Goal: Task Accomplishment & Management: Use online tool/utility

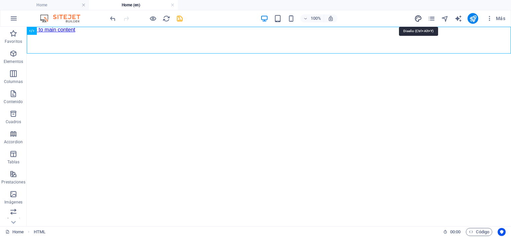
click at [419, 17] on icon "design" at bounding box center [419, 19] width 8 height 8
select select "px"
select select "400"
select select "px"
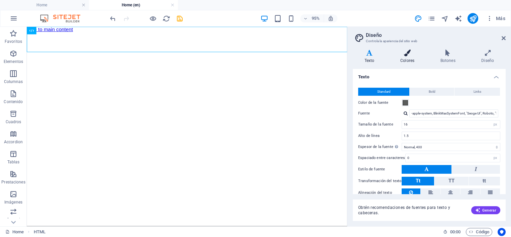
click at [411, 56] on icon at bounding box center [407, 53] width 37 height 7
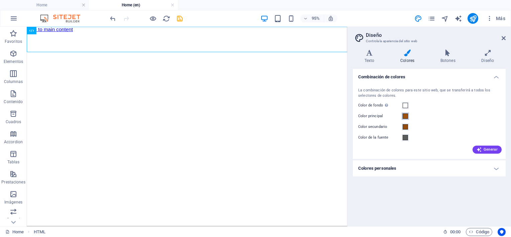
click at [406, 116] on span at bounding box center [405, 115] width 5 height 5
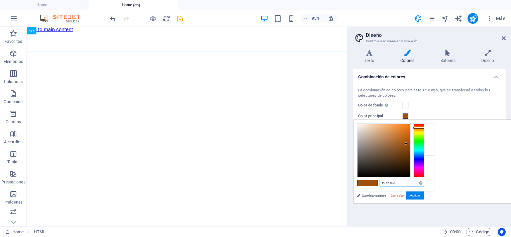
click at [424, 183] on input "#9e510d" at bounding box center [402, 183] width 45 height 7
click at [405, 195] on link "Cancelar" at bounding box center [397, 195] width 14 height 5
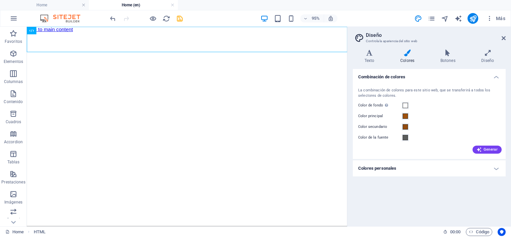
click at [439, 166] on h4 "Colores personales" at bounding box center [429, 168] width 153 height 16
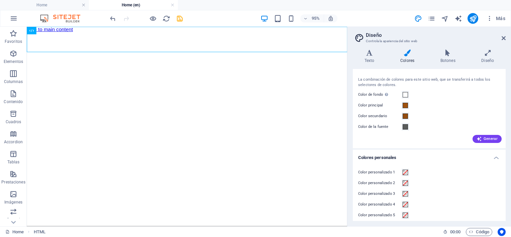
scroll to position [15, 0]
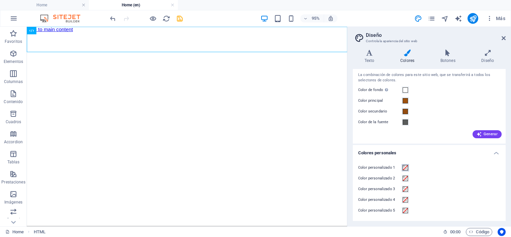
click at [405, 167] on span at bounding box center [405, 167] width 5 height 5
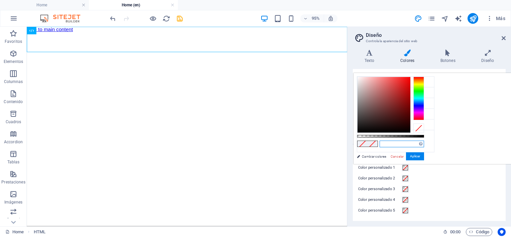
click at [424, 145] on input "text" at bounding box center [402, 144] width 45 height 7
type input "#00ff00"
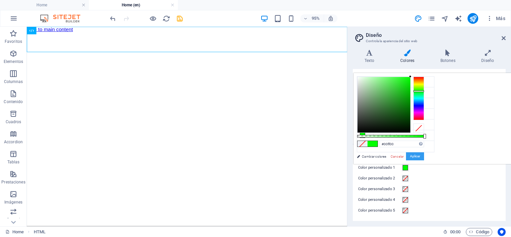
click at [424, 155] on button "Aplicar" at bounding box center [415, 156] width 18 height 8
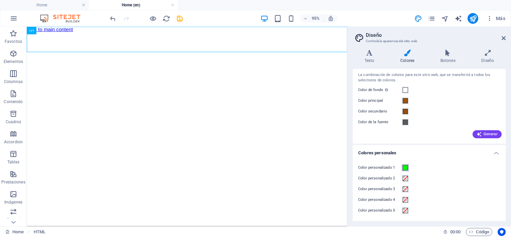
click at [407, 168] on span at bounding box center [405, 167] width 5 height 5
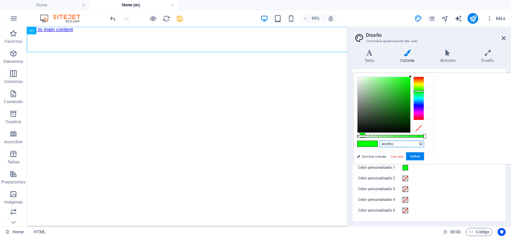
click at [424, 142] on input "#00ff00" at bounding box center [402, 144] width 45 height 7
click at [405, 155] on link "Cancelar" at bounding box center [397, 156] width 14 height 5
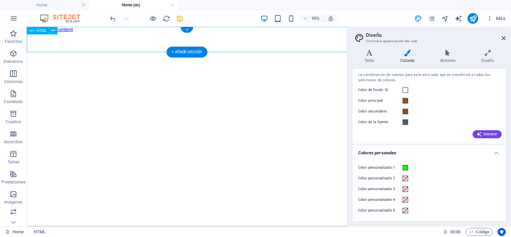
click at [297, 33] on div "[GEOGRAPHIC_DATA] Mindo – [GEOGRAPHIC_DATA] in [GEOGRAPHIC_DATA]" at bounding box center [195, 33] width 337 height 0
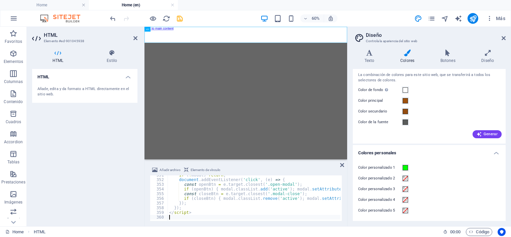
scroll to position [1643, 0]
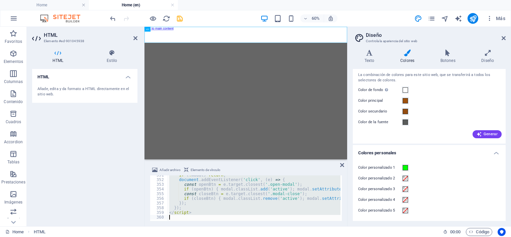
click at [253, 189] on div "if ( ! modal ) return ; document . addEventListener ( 'click' , ( e ) => { cons…" at bounding box center [254, 198] width 173 height 46
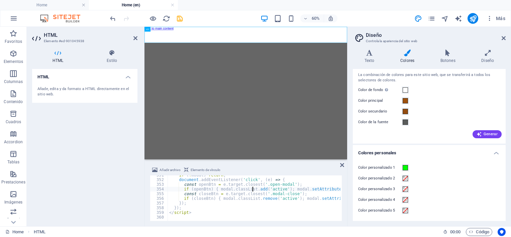
type textarea "</script>"
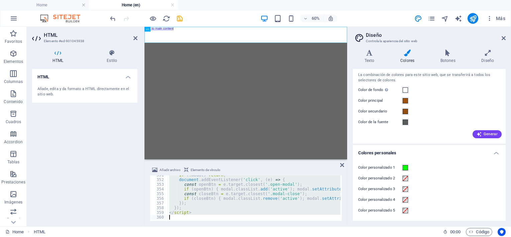
paste textarea
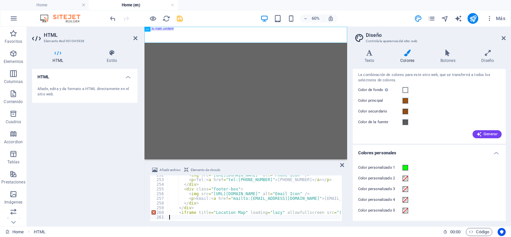
click at [375, 33] on html "Skip to main content [GEOGRAPHIC_DATA] – [GEOGRAPHIC_DATA] in [GEOGRAPHIC_DATA]" at bounding box center [314, 30] width 338 height 6
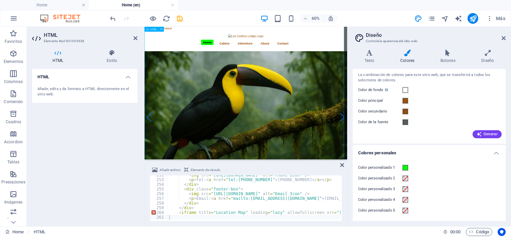
scroll to position [0, 0]
click at [238, 189] on div "< img src = "[URL][DOMAIN_NAME]" alt = "Phone Icon" /> < p > Tel: < a href = "t…" at bounding box center [383, 200] width 431 height 54
type textarea "<iframe title="Location Map" loading="lazy" allowfullscreen src="[URL][DOMAIN_N…"
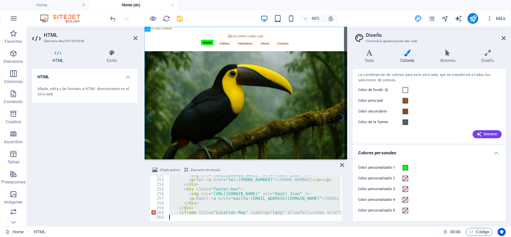
paste textarea
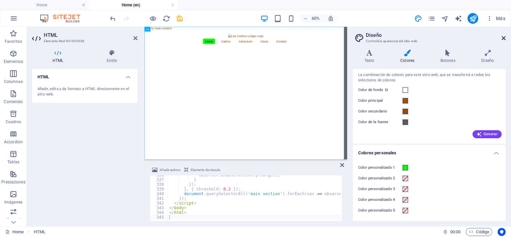
click at [503, 37] on icon at bounding box center [504, 37] width 4 height 5
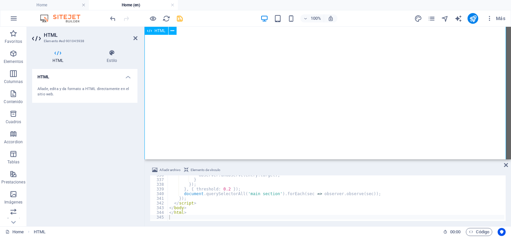
scroll to position [736, 0]
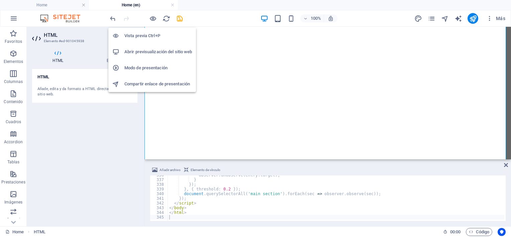
click at [165, 53] on h6 "Abrir previsualización del sitio web" at bounding box center [158, 52] width 68 height 8
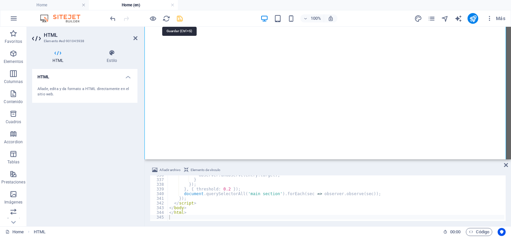
click at [180, 16] on icon "save" at bounding box center [180, 19] width 8 height 8
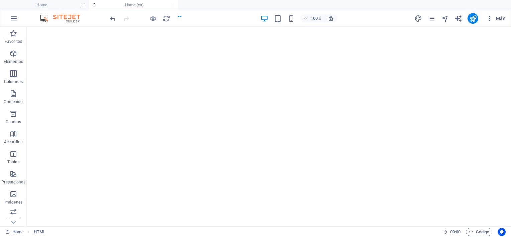
scroll to position [803, 0]
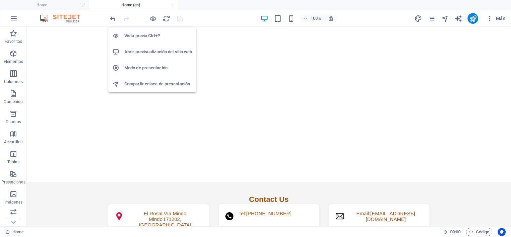
click at [163, 52] on h6 "Abrir previsualización del sitio web" at bounding box center [158, 52] width 68 height 8
click at [149, 50] on h6 "Abrir previsualización del sitio web" at bounding box center [158, 52] width 68 height 8
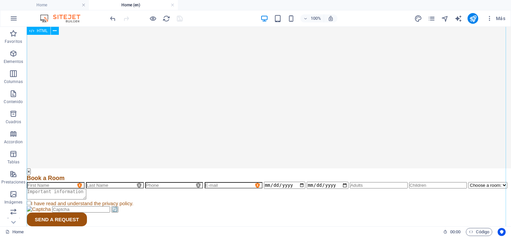
scroll to position [1105, 0]
click at [269, 222] on div "+" at bounding box center [268, 223] width 13 height 6
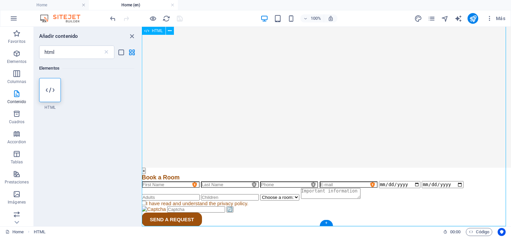
scroll to position [1106, 0]
click at [108, 51] on icon at bounding box center [106, 52] width 7 height 7
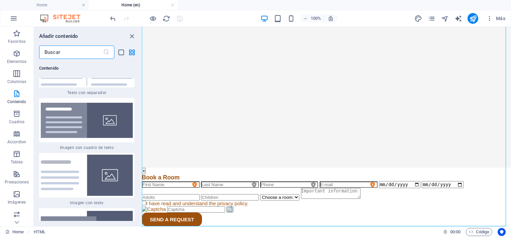
scroll to position [2443, 0]
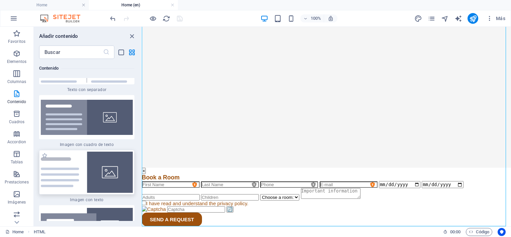
click at [67, 164] on img at bounding box center [87, 172] width 92 height 41
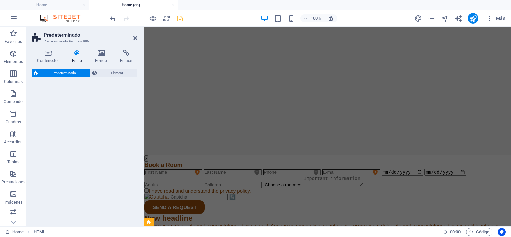
select select "rem"
select select "px"
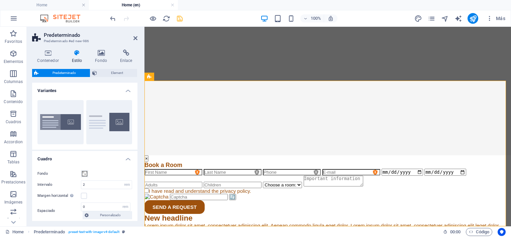
scroll to position [1251, 0]
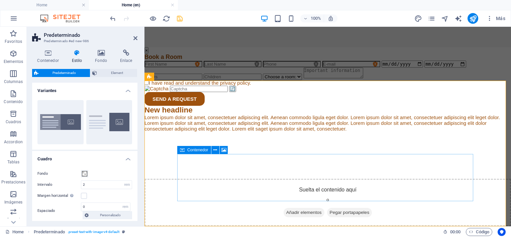
click at [211, 183] on div "Suelta el contenido aquí o Añadir elementos Pegar portapapeles" at bounding box center [328, 203] width 367 height 48
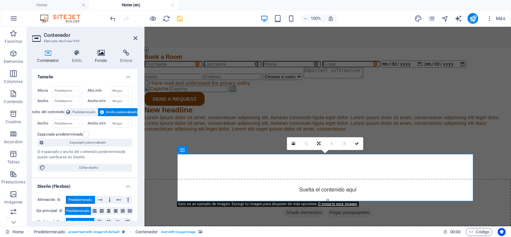
click at [102, 51] on icon at bounding box center [101, 53] width 22 height 7
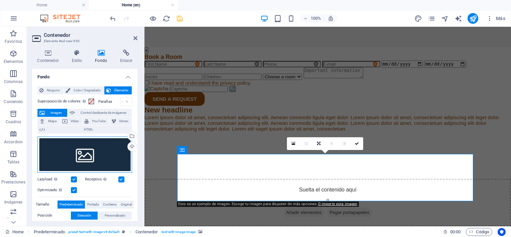
click at [84, 162] on div "Arrastra archivos aquí, haz clic para escoger archivos o selecciona archivos de…" at bounding box center [84, 155] width 95 height 36
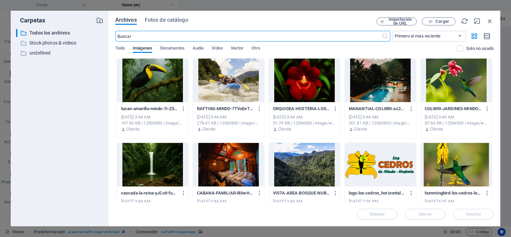
scroll to position [1238, 0]
click at [451, 86] on div at bounding box center [456, 81] width 71 height 44
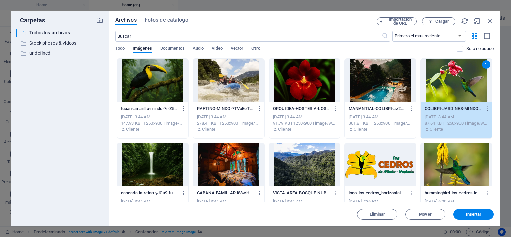
click at [451, 86] on div "1" at bounding box center [456, 81] width 71 height 44
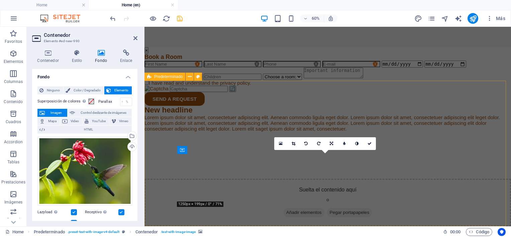
scroll to position [1251, 0]
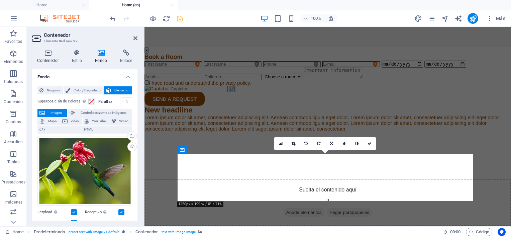
click at [51, 51] on icon at bounding box center [48, 53] width 32 height 7
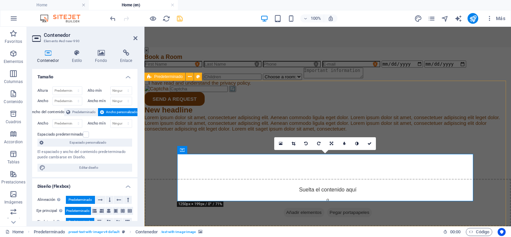
click at [253, 106] on div "New headline Lorem ipsum dolor sit amet, consectetuer adipiscing elit. Aenean c…" at bounding box center [328, 166] width 367 height 120
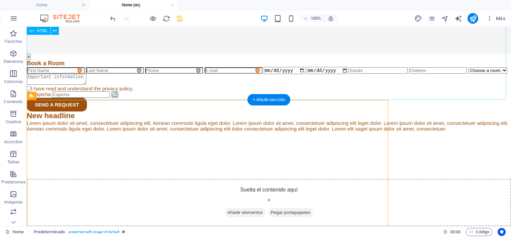
scroll to position [1232, 0]
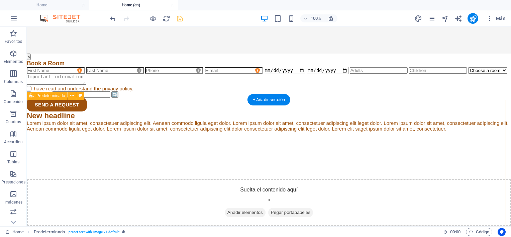
click at [189, 112] on div "New headline Lorem ipsum dolor sit amet, consectetuer adipiscing elit. Aenean c…" at bounding box center [269, 168] width 485 height 115
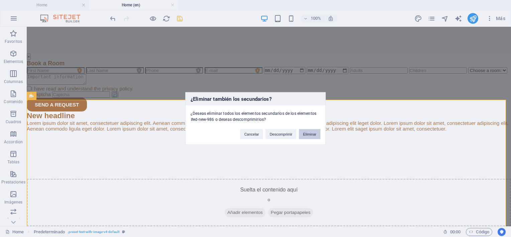
click at [304, 136] on button "Eliminar" at bounding box center [309, 134] width 21 height 10
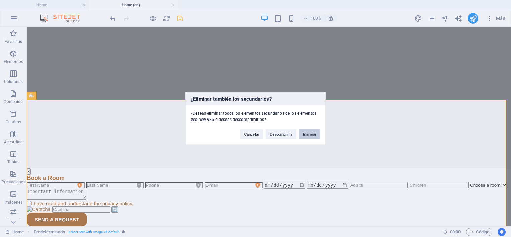
scroll to position [1105, 0]
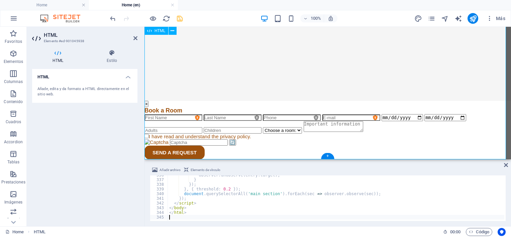
scroll to position [1572, 0]
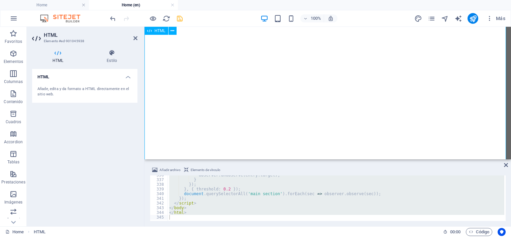
scroll to position [0, 0]
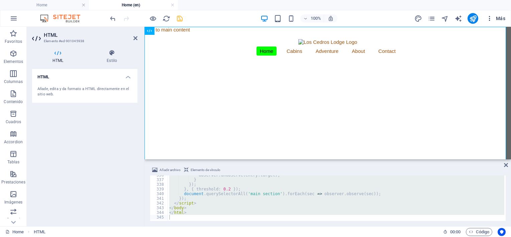
click at [501, 15] on span "Más" at bounding box center [496, 18] width 19 height 7
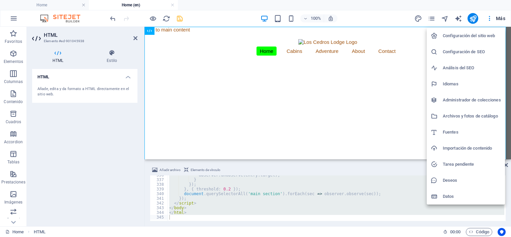
click at [469, 113] on h6 "Archivos y fotos de catálogo" at bounding box center [472, 116] width 58 height 8
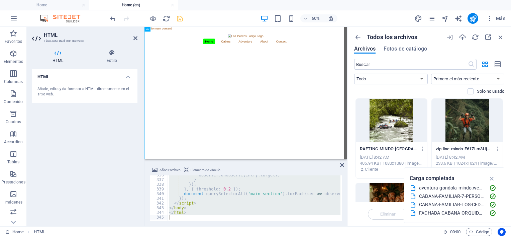
click at [405, 114] on div at bounding box center [391, 121] width 71 height 44
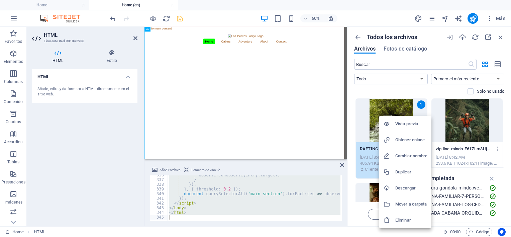
click at [415, 138] on h6 "Obtener enlace" at bounding box center [412, 140] width 32 height 8
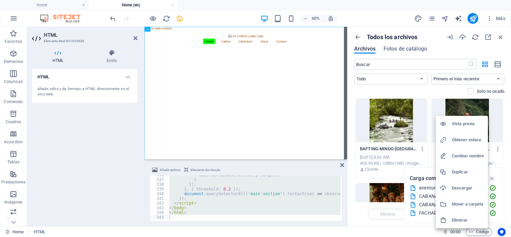
click at [462, 138] on h6 "Obtener enlace" at bounding box center [468, 140] width 32 height 8
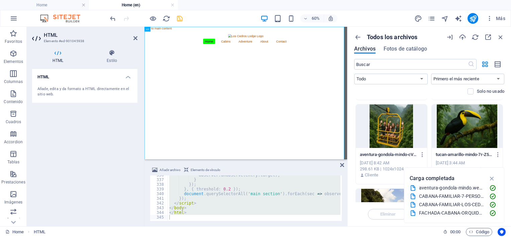
scroll to position [335, 0]
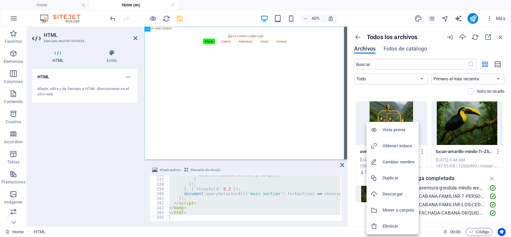
click at [400, 145] on h6 "Obtener enlace" at bounding box center [399, 146] width 32 height 8
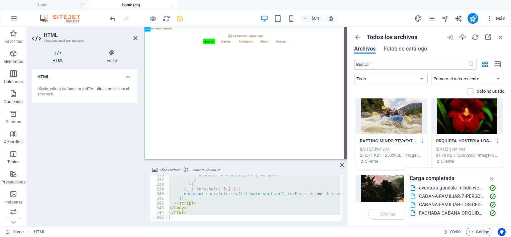
scroll to position [402, 0]
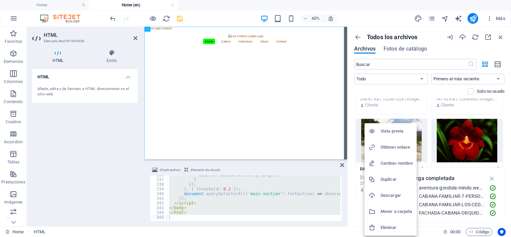
click at [401, 147] on h6 "Obtener enlace" at bounding box center [397, 147] width 32 height 8
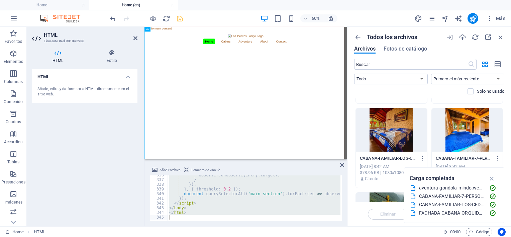
scroll to position [234, 0]
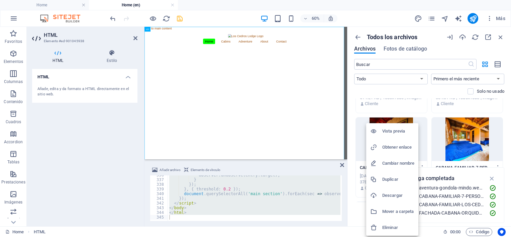
click at [400, 145] on h6 "Obtener enlace" at bounding box center [399, 147] width 32 height 8
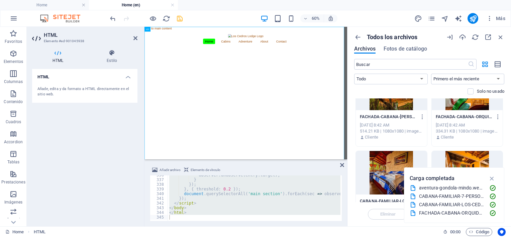
scroll to position [167, 0]
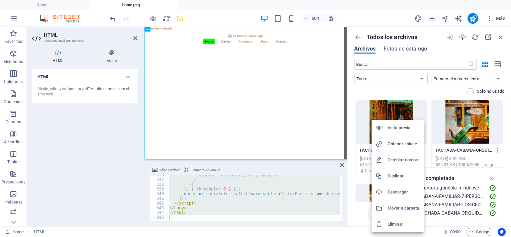
click at [404, 143] on h6 "Obtener enlace" at bounding box center [404, 144] width 32 height 8
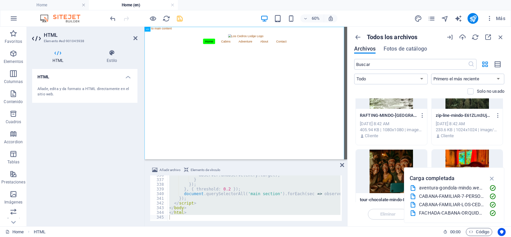
scroll to position [67, 0]
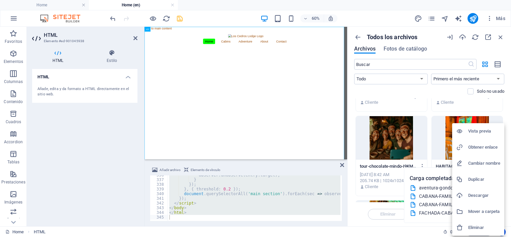
click at [483, 148] on h6 "Obtener enlace" at bounding box center [485, 147] width 32 height 8
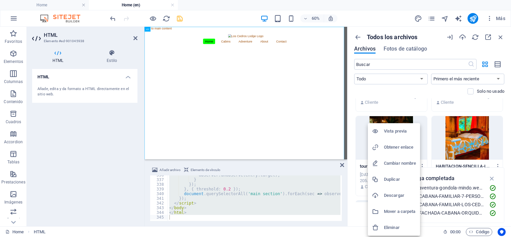
click at [404, 146] on h6 "Obtener enlace" at bounding box center [400, 147] width 32 height 8
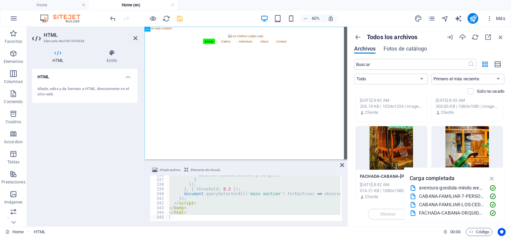
scroll to position [167, 0]
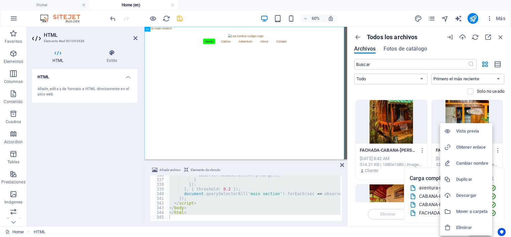
click at [472, 146] on h6 "Obtener enlace" at bounding box center [472, 147] width 32 height 8
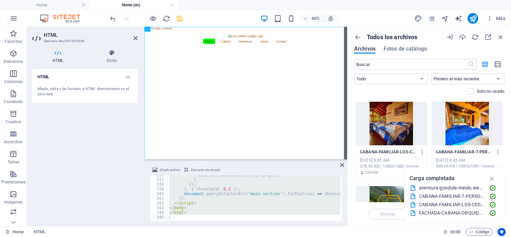
scroll to position [268, 0]
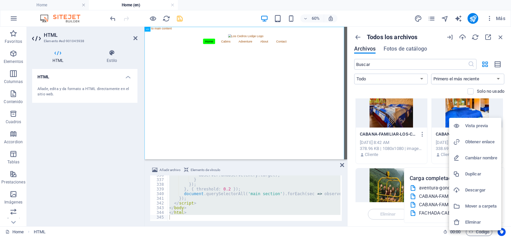
click at [482, 141] on h6 "Obtener enlace" at bounding box center [482, 142] width 32 height 8
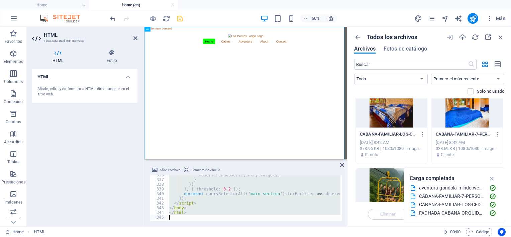
click at [216, 203] on div "observer . unobserve ( entry . target ) ; } }) ; } , { threshold : 0.2 }) ; doc…" at bounding box center [254, 198] width 173 height 46
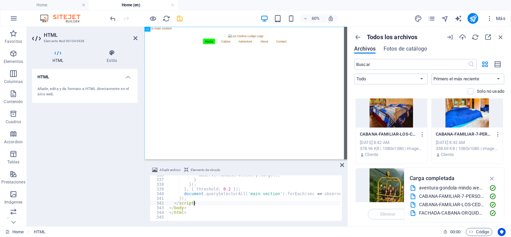
type textarea "</html>"
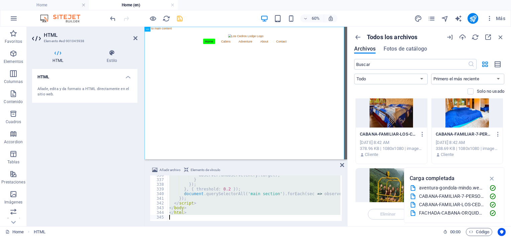
paste textarea
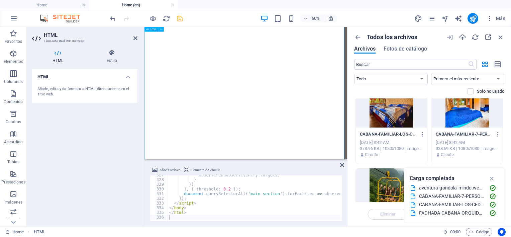
scroll to position [405, 0]
click at [180, 18] on icon "save" at bounding box center [180, 19] width 8 height 8
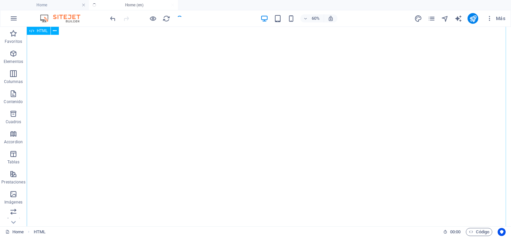
scroll to position [375, 0]
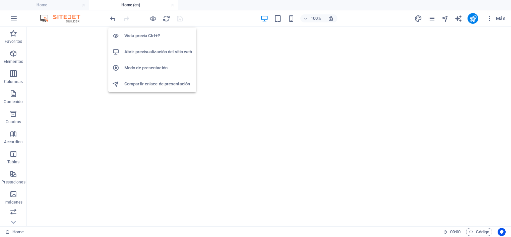
click at [157, 50] on h6 "Abrir previsualización del sitio web" at bounding box center [158, 52] width 68 height 8
